Goal: Information Seeking & Learning: Find specific fact

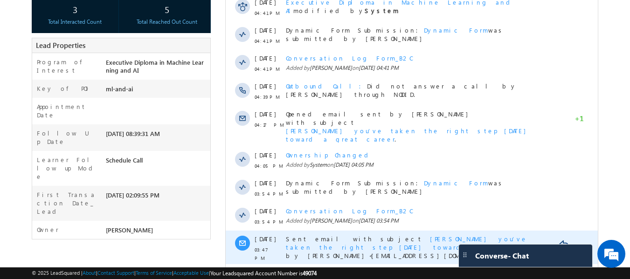
scroll to position [231, 0]
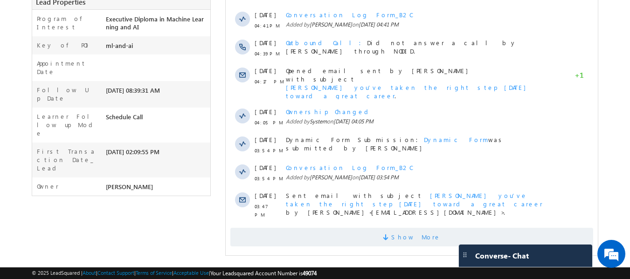
click at [410, 228] on span "Show More" at bounding box center [415, 237] width 49 height 19
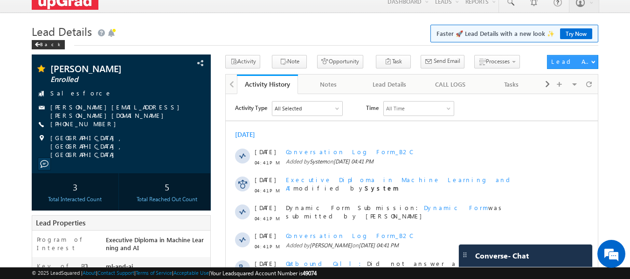
scroll to position [0, 0]
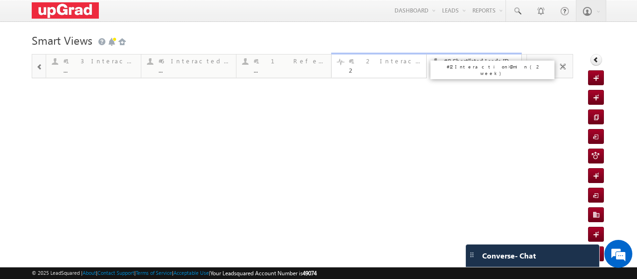
click at [357, 68] on div "2" at bounding box center [385, 70] width 72 height 7
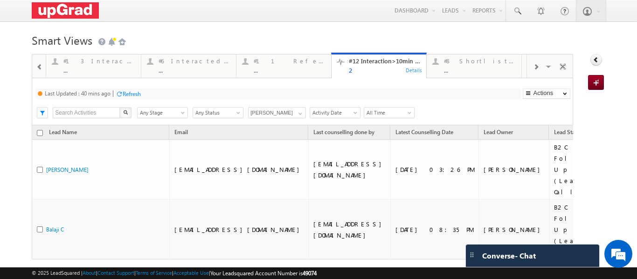
click at [37, 65] on span at bounding box center [39, 66] width 7 height 7
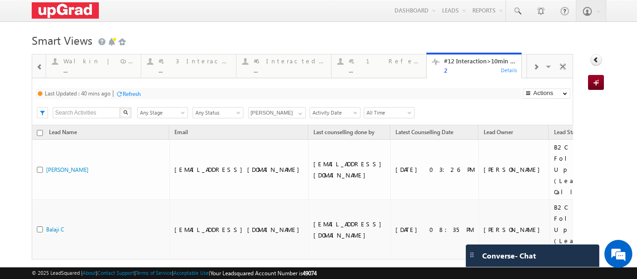
click at [37, 65] on span at bounding box center [39, 66] width 7 height 7
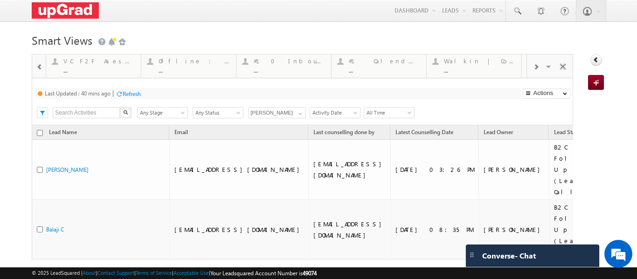
click at [37, 65] on span at bounding box center [39, 66] width 7 height 7
click at [174, 67] on div "#2 Fresh Leads (Not Called) 3" at bounding box center [194, 64] width 72 height 18
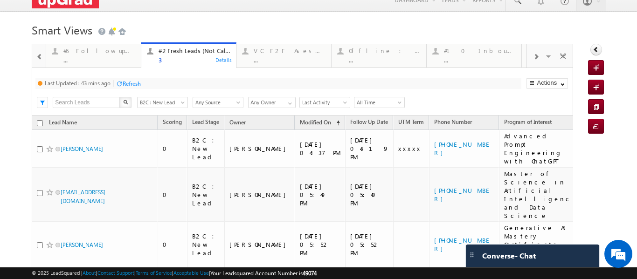
scroll to position [41, 0]
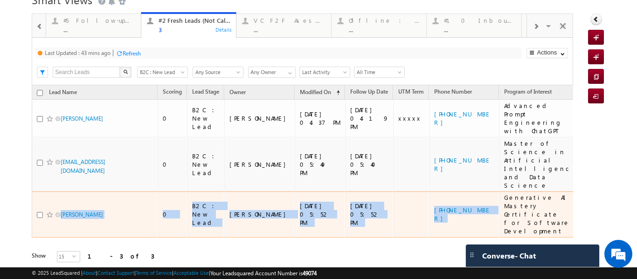
copy tr "Yashas 0 B2C : New Lead Sphoorthi Valmiki 08/14/2025 05:52 PM 08/14/2025 05:52 …"
drag, startPoint x: 55, startPoint y: 173, endPoint x: 401, endPoint y: 189, distance: 346.3
click at [465, 194] on tr "Yashas 0 B2C : New Lead Sphoorthi Valmiki 08/14/2025 05:52 PM 08/14/2025 05:52 …" at bounding box center [321, 215] width 579 height 46
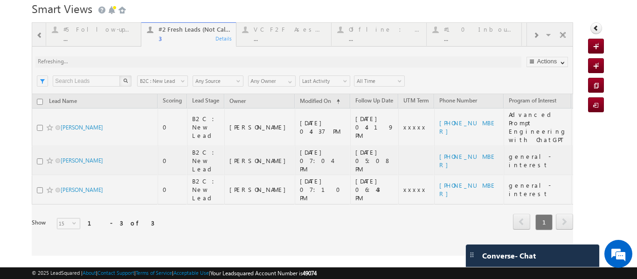
scroll to position [8, 0]
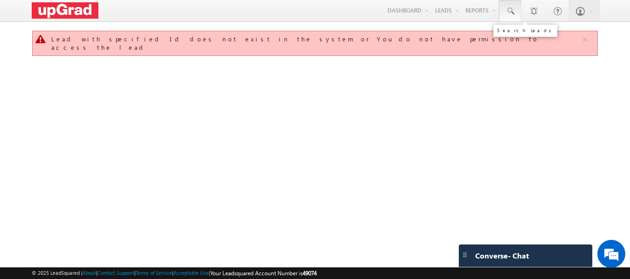
click at [511, 10] on span at bounding box center [509, 11] width 9 height 9
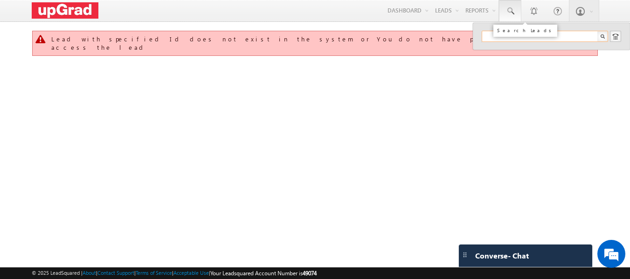
paste input "https://app-in21.leadsquared.com/LeadManagement/LeadDetails?LeadID=e8074078-027…"
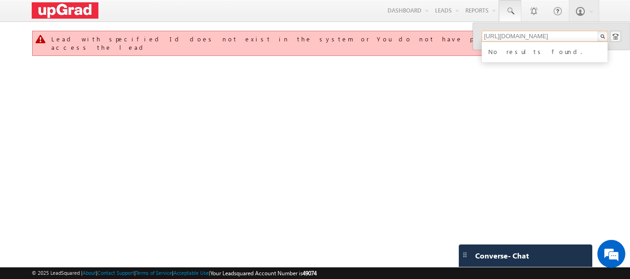
type input "https://app-in21.leadsquared.com/LeadManagement/LeadDetails?LeadID=e8074078-027…"
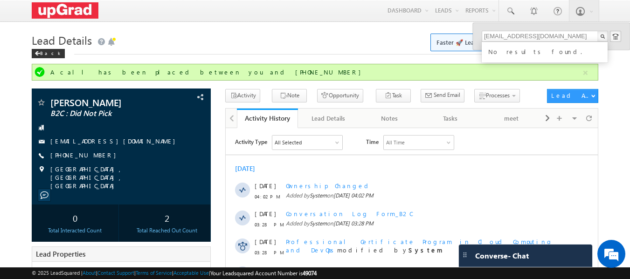
drag, startPoint x: 581, startPoint y: 35, endPoint x: 458, endPoint y: 38, distance: 123.1
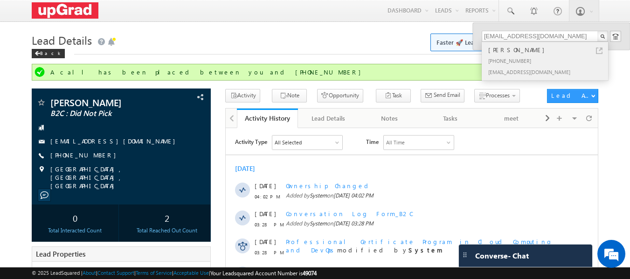
type input "sakshigowda988@gmail.com"
click at [505, 56] on div "[PHONE_NUMBER]" at bounding box center [548, 60] width 125 height 11
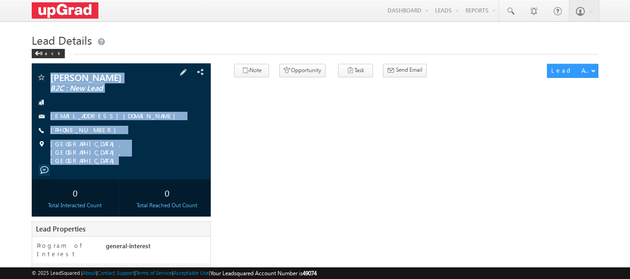
drag, startPoint x: 55, startPoint y: 68, endPoint x: 141, endPoint y: 164, distance: 129.0
click at [145, 165] on div "[PERSON_NAME] B2C : New Lead [EMAIL_ADDRESS][DOMAIN_NAME]" at bounding box center [121, 121] width 179 height 116
copy div "[PERSON_NAME] B2C : New Lead [EMAIL_ADDRESS][DOMAIN_NAME] [PHONE_NUMBER] [GEOGR…"
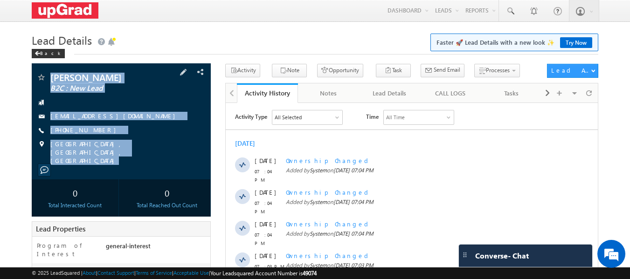
drag, startPoint x: 159, startPoint y: 93, endPoint x: 152, endPoint y: 74, distance: 19.8
click at [159, 93] on span "B2C : New Lead" at bounding box center [105, 88] width 110 height 9
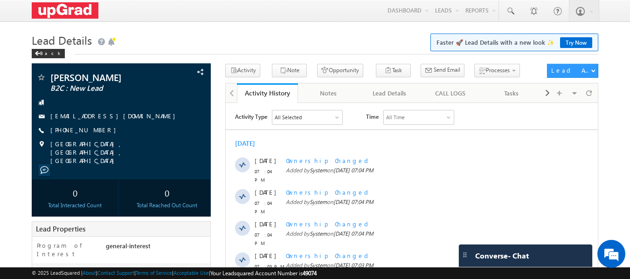
click at [172, 25] on body "Menu Ritu Raj ritu. raj@u pgrad .com" at bounding box center [315, 243] width 630 height 486
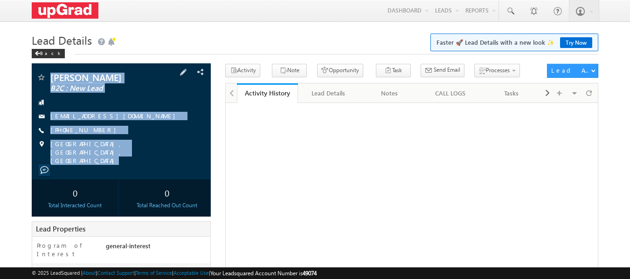
drag, startPoint x: 49, startPoint y: 69, endPoint x: 152, endPoint y: 158, distance: 136.1
click at [152, 158] on div "Sakshi gowda B2C : New Lead sakshigowda988@gmail.com" at bounding box center [121, 121] width 179 height 116
copy div "Sakshi gowda B2C : New Lead sakshigowda988@gmail.com +91-8050789331 Bengaluru, …"
